Goal: Transaction & Acquisition: Purchase product/service

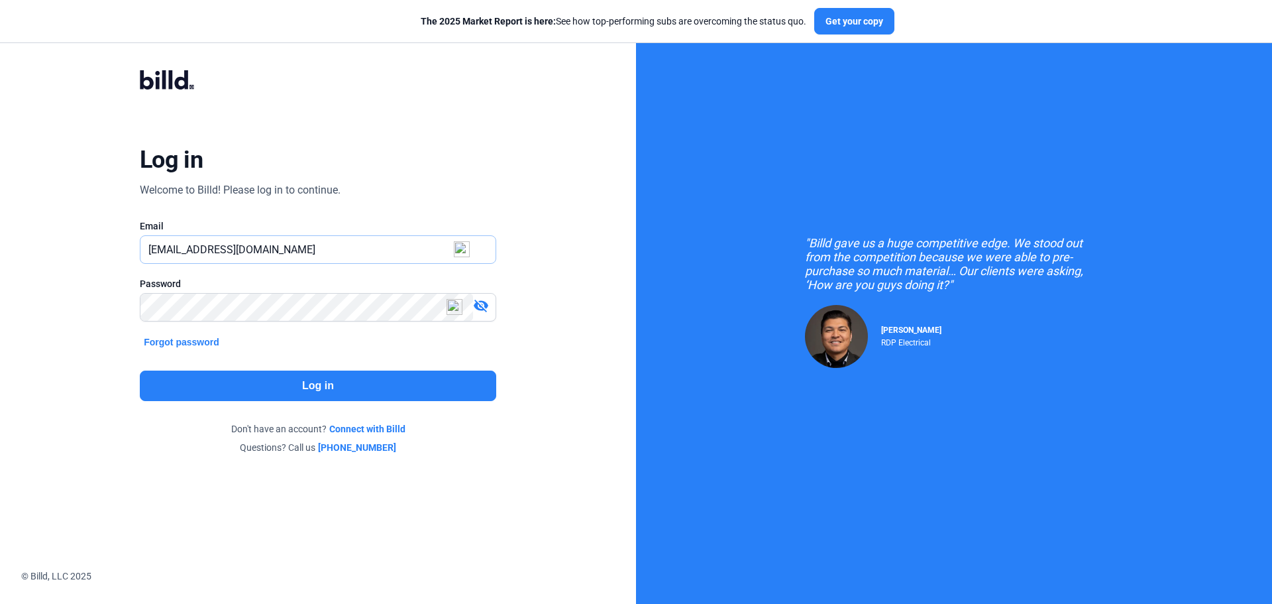
drag, startPoint x: 173, startPoint y: 249, endPoint x: 495, endPoint y: 253, distance: 322.1
click at [503, 261] on div "Log in Welcome to Billd! Please log in to continue. Email CORYFRIER@YAHOO.COM P…" at bounding box center [318, 261] width 458 height 435
type input "CORY@BUILDINGEASIER.COM"
click at [392, 381] on button "Log in" at bounding box center [318, 385] width 356 height 30
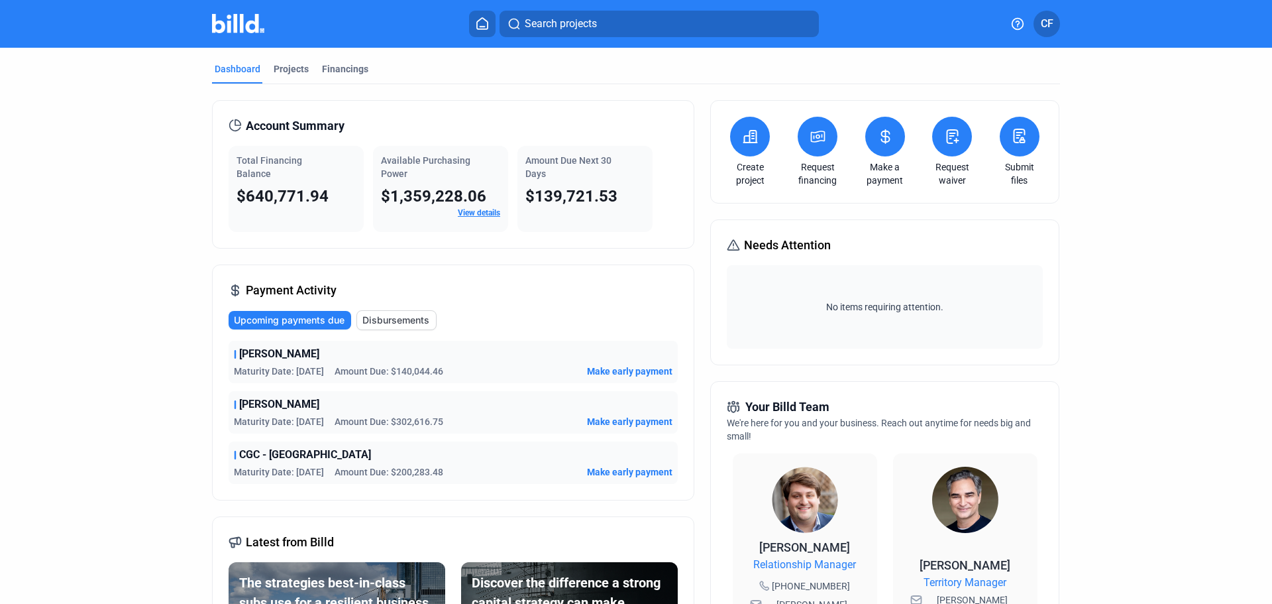
click at [598, 369] on span "Make early payment" at bounding box center [629, 370] width 85 height 13
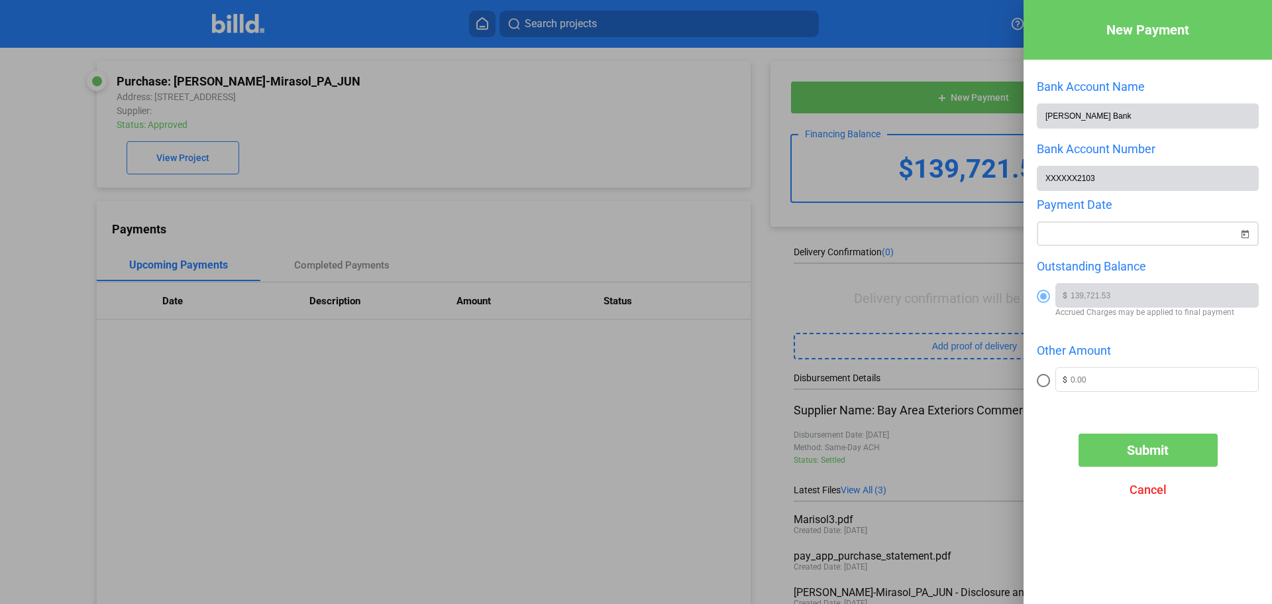
click at [1244, 238] on span "Open calendar" at bounding box center [1245, 226] width 32 height 32
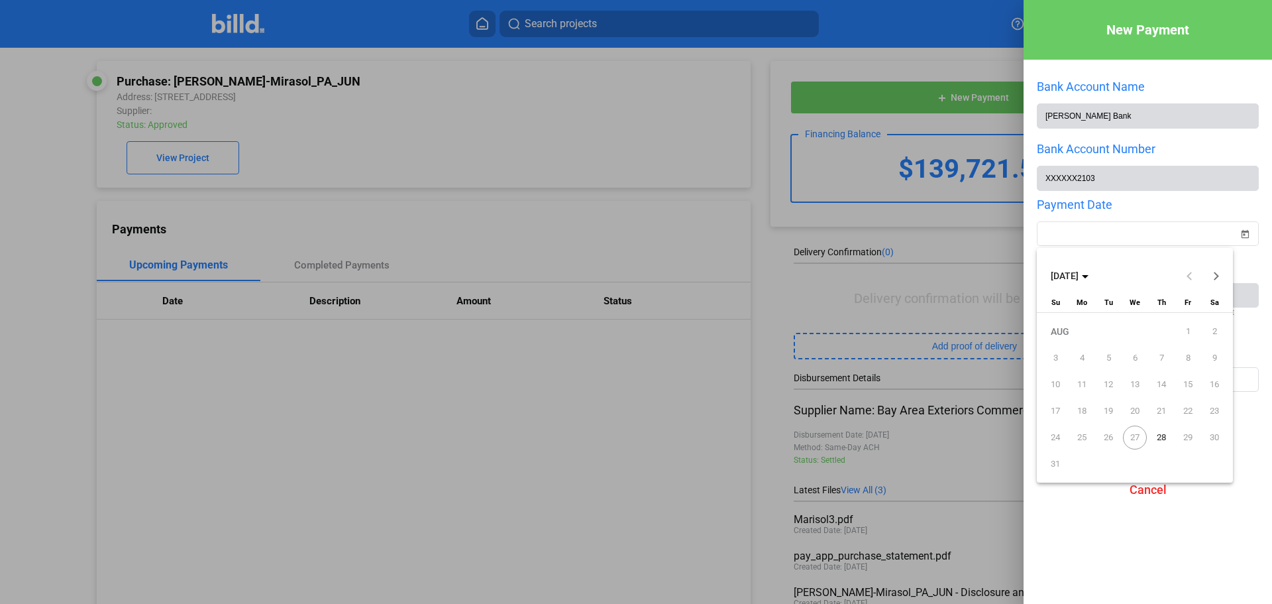
click at [1162, 435] on span "28" at bounding box center [1162, 437] width 24 height 24
type input "08/28/2025"
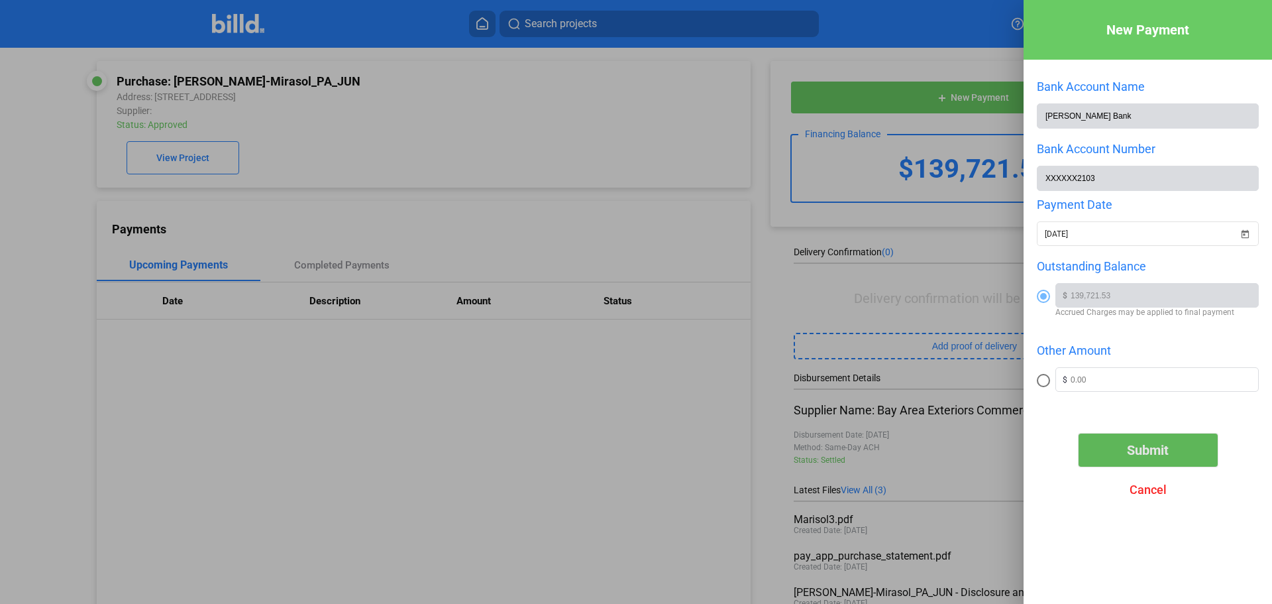
click at [1147, 451] on span "Submit" at bounding box center [1148, 450] width 42 height 16
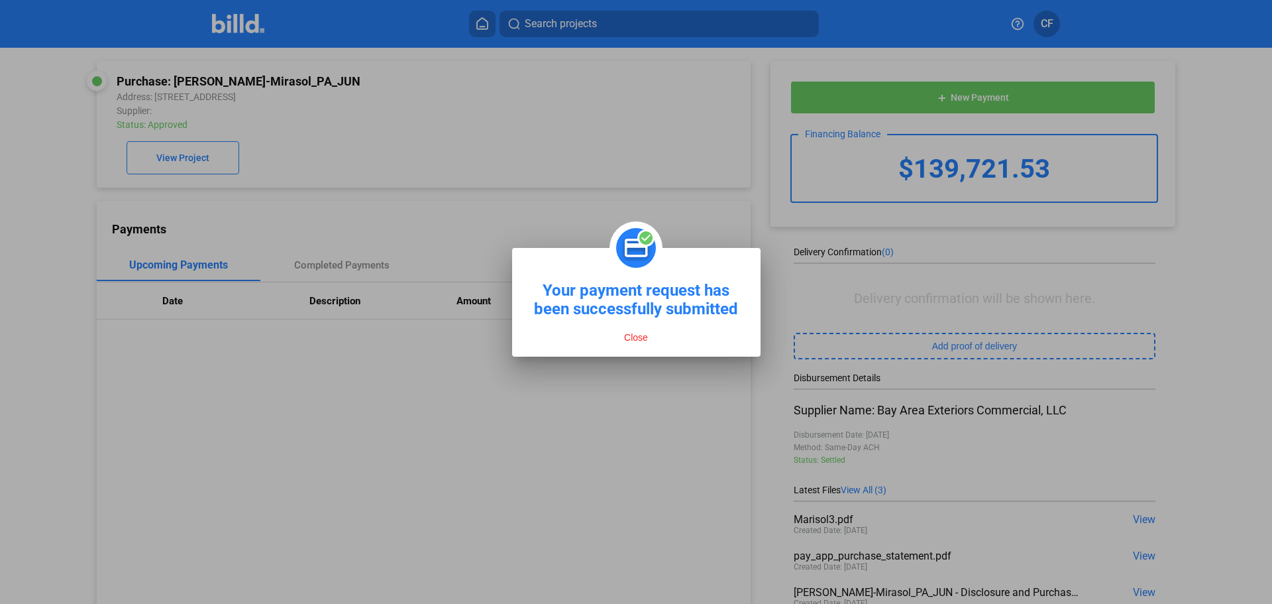
click at [633, 337] on button "Close" at bounding box center [636, 337] width 32 height 12
